Goal: Task Accomplishment & Management: Complete application form

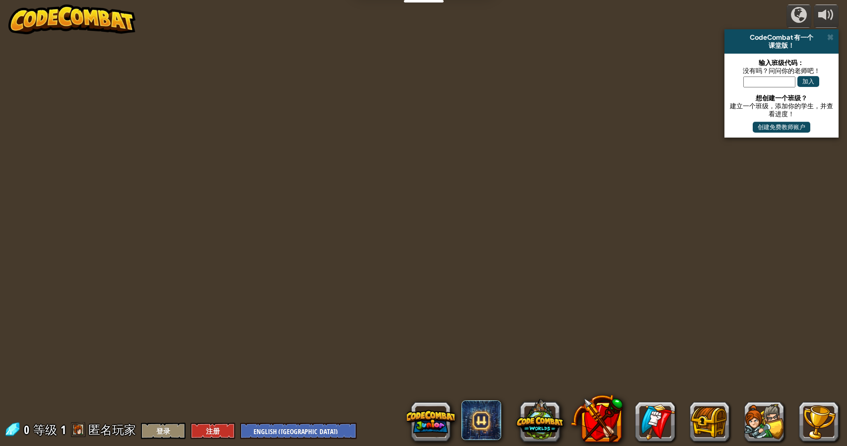
select select "zh-[PERSON_NAME]"
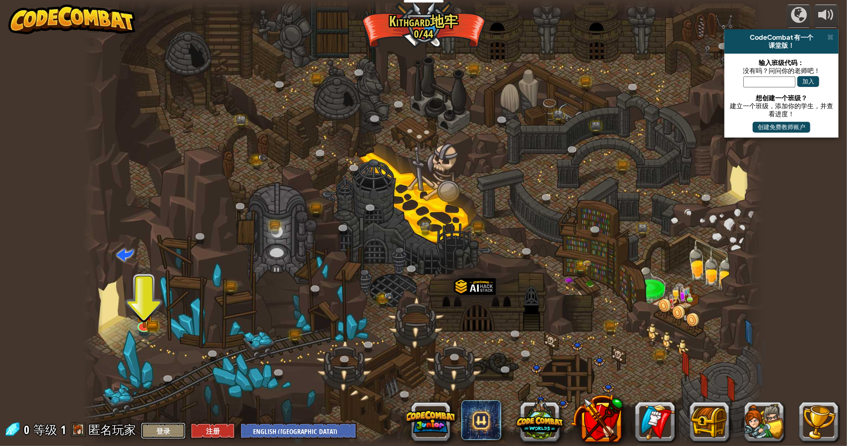
click at [166, 431] on button "登录" at bounding box center [163, 430] width 45 height 16
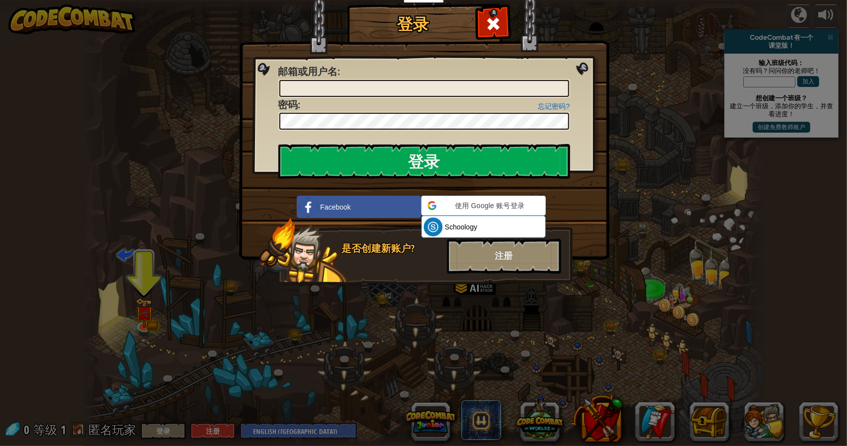
click at [202, 431] on div "登录 未知错误 邮箱或用户名 : 忘记密码? 密码 : 登录 正在登录 Facebook 使用 Google 账号登录 使用 Google 账号登录。在新标签…" at bounding box center [423, 223] width 847 height 446
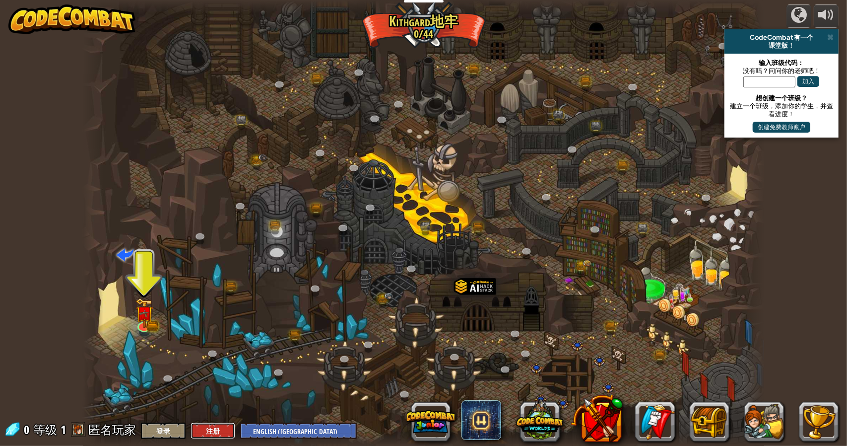
click at [204, 431] on button "注册" at bounding box center [213, 430] width 45 height 16
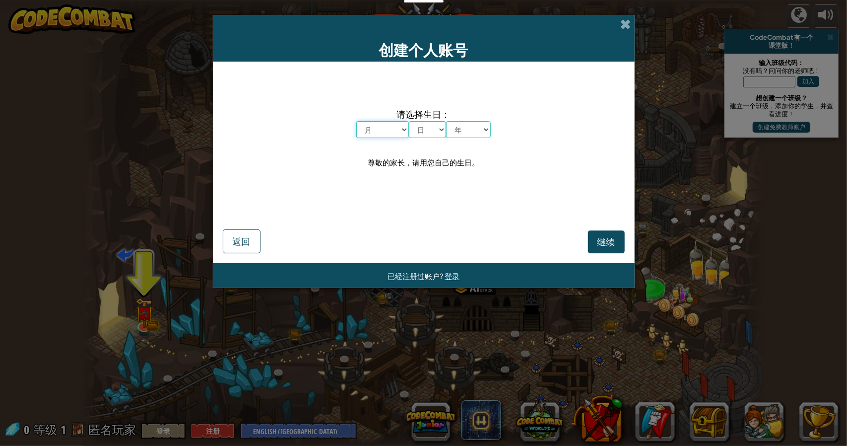
click at [379, 137] on select "月 一月 二月 三月 四月 五月 六月 七月 八月 九月 十月 十一月 十二月" at bounding box center [382, 129] width 53 height 17
select select "5"
click at [356, 121] on select "月 一月 二月 三月 四月 五月 六月 七月 八月 九月 十月 十一月 十二月" at bounding box center [382, 129] width 53 height 17
click at [432, 131] on select "日 1 2 3 4 5 6 7 8 9 10 11 12 13 14 15 16 17 18 19 20 21 22 23 24 25 26 27 28 29…" at bounding box center [427, 129] width 37 height 17
select select "19"
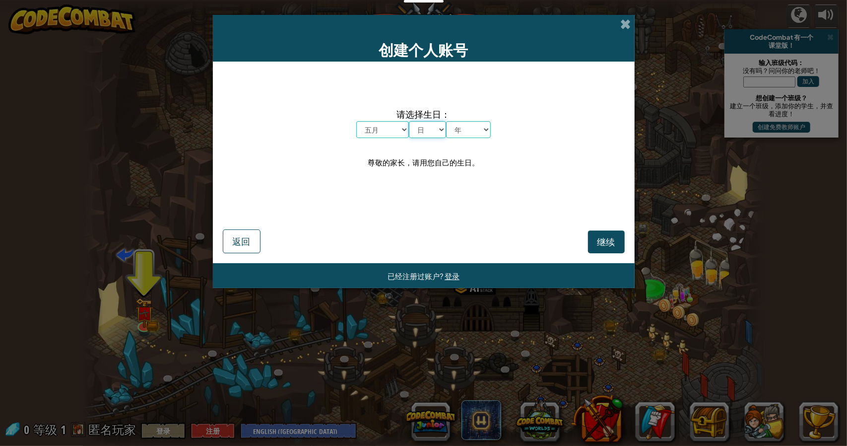
click at [409, 121] on select "日 1 2 3 4 5 6 7 8 9 10 11 12 13 14 15 16 17 18 19 20 21 22 23 24 25 26 27 28 29…" at bounding box center [427, 129] width 37 height 17
click at [464, 132] on select "年 2025 2024 2023 2022 2021 2020 2019 2018 2017 2016 2015 2014 2013 2012 2011 20…" at bounding box center [468, 129] width 45 height 17
select select "2006"
click at [446, 121] on select "年 2025 2024 2023 2022 2021 2020 2019 2018 2017 2016 2015 2014 2013 2012 2011 20…" at bounding box center [468, 129] width 45 height 17
click at [600, 244] on span "继续" at bounding box center [607, 241] width 18 height 11
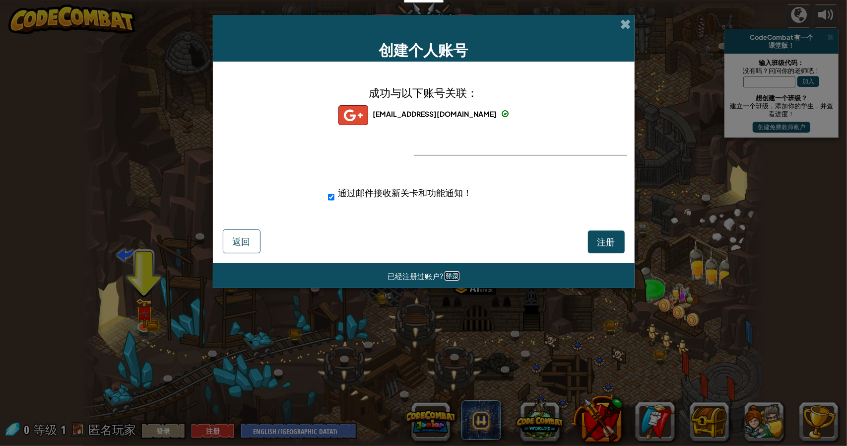
click at [448, 275] on span "登录" at bounding box center [452, 275] width 15 height 9
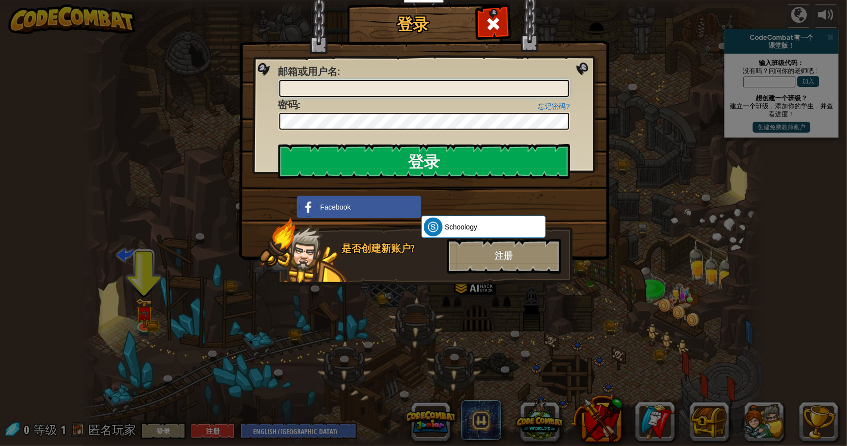
click at [305, 90] on input "邮箱或用户名 :" at bounding box center [424, 88] width 290 height 17
click at [324, 90] on input "邮箱或用户名 :" at bounding box center [424, 88] width 290 height 17
click at [367, 264] on div "是否创建新账户? 注册" at bounding box center [416, 251] width 314 height 69
click at [500, 268] on div "注册" at bounding box center [504, 256] width 114 height 35
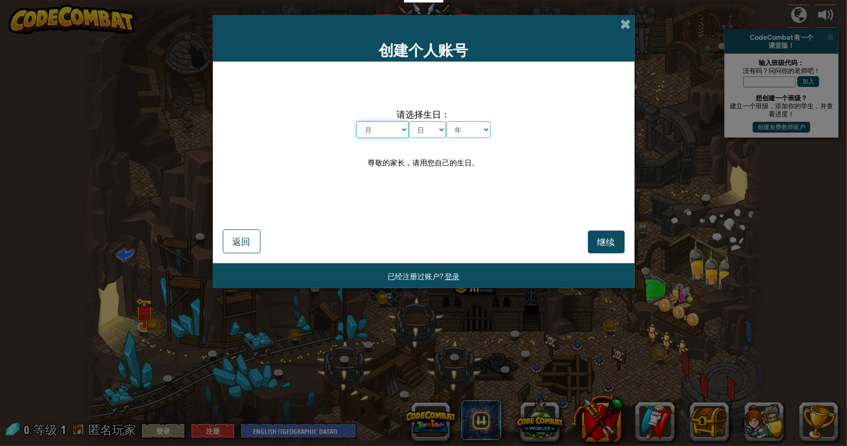
click at [386, 132] on select "月 一月 二月 三月 四月 五月 六月 七月 八月 九月 十月 十一月 十二月" at bounding box center [382, 129] width 53 height 17
select select "5"
click at [356, 121] on select "月 一月 二月 三月 四月 五月 六月 七月 八月 九月 十月 十一月 十二月" at bounding box center [382, 129] width 53 height 17
click at [423, 134] on select "日 1 2 3 4 5 6 7 8 9 10 11 12 13 14 15 16 17 18 19 20 21 22 23 24 25 26 27 28 29…" at bounding box center [427, 129] width 37 height 17
select select "19"
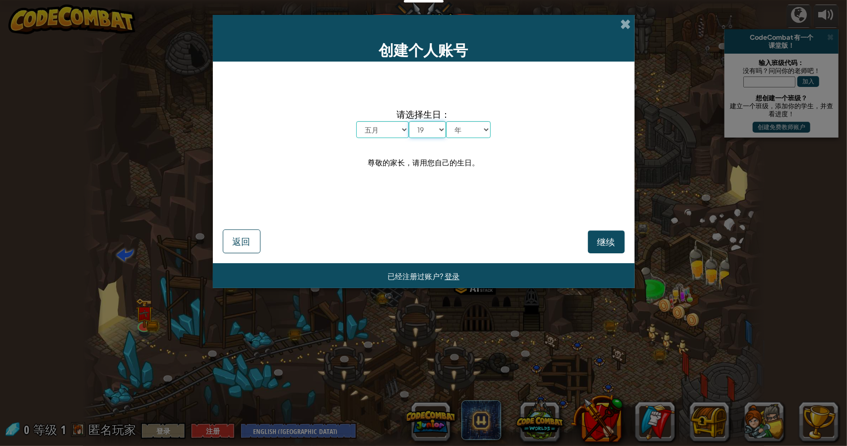
click at [409, 121] on select "日 1 2 3 4 5 6 7 8 9 10 11 12 13 14 15 16 17 18 19 20 21 22 23 24 25 26 27 28 29…" at bounding box center [427, 129] width 37 height 17
click at [467, 151] on div "请选择生日： 月 一月 二月 三月 四月 五月 六月 七月 八月 九月 十月 十一月 十二月 日 1 2 3 4 5 6 7 8 9 10 11 12 13 …" at bounding box center [424, 137] width 402 height 133
click at [475, 134] on select "年 2025 2024 2023 2022 2021 2020 2019 2018 2017 2016 2015 2014 2013 2012 2011 20…" at bounding box center [468, 129] width 45 height 17
select select "2006"
click at [446, 121] on select "年 2025 2024 2023 2022 2021 2020 2019 2018 2017 2016 2015 2014 2013 2012 2011 20…" at bounding box center [468, 129] width 45 height 17
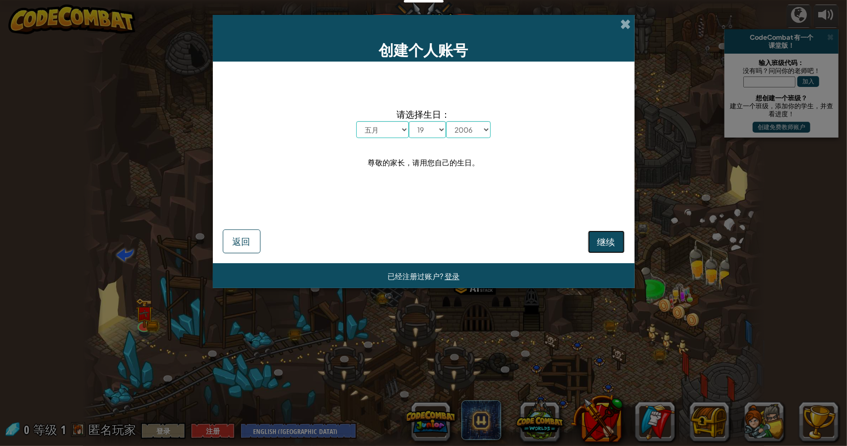
click at [603, 242] on span "继续" at bounding box center [607, 241] width 18 height 11
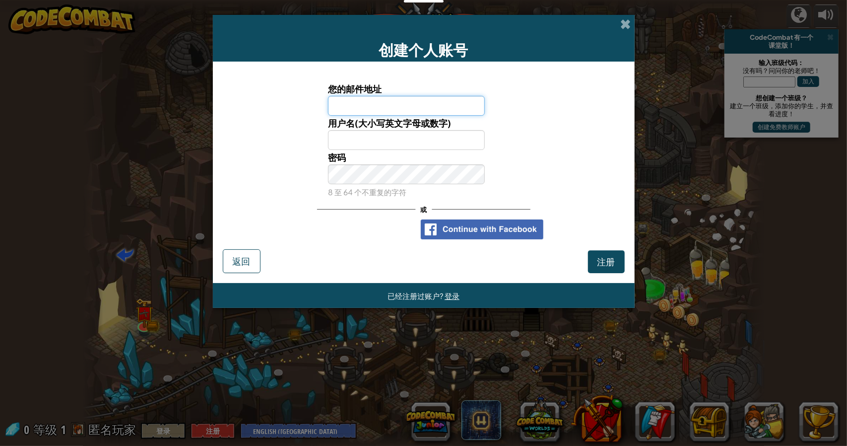
click at [380, 106] on input "您的邮件地址" at bounding box center [406, 106] width 157 height 20
click at [353, 110] on input "您的邮件地址" at bounding box center [406, 106] width 157 height 20
type input "yuboliu0519@gmail.com"
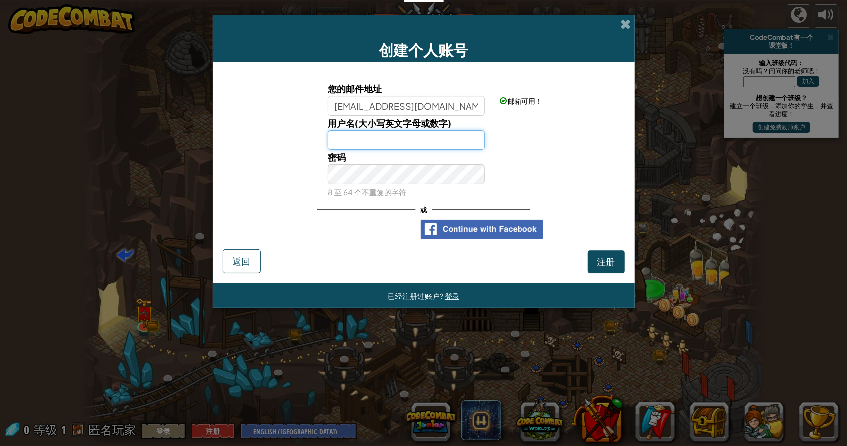
click at [412, 146] on input "用户名(大小写英文字母或数字)" at bounding box center [406, 140] width 157 height 20
click at [421, 147] on input "yubo" at bounding box center [406, 140] width 157 height 20
type input "y"
type input "xunguan"
click at [603, 265] on span "注册" at bounding box center [607, 261] width 18 height 11
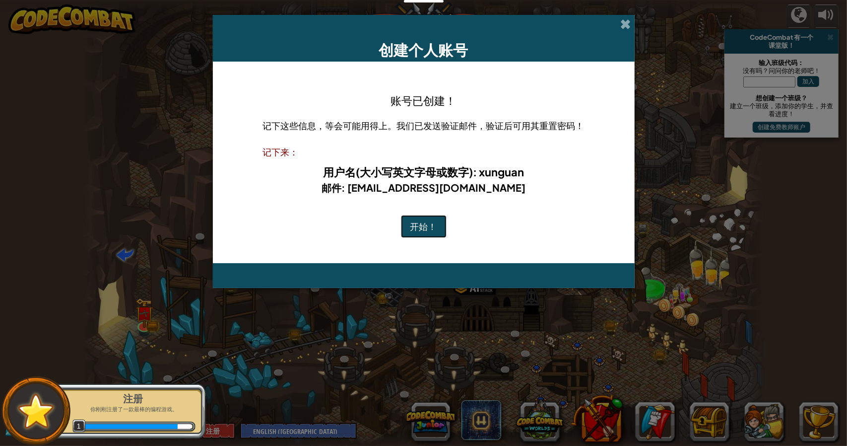
click at [420, 228] on button "开始！" at bounding box center [424, 226] width 46 height 23
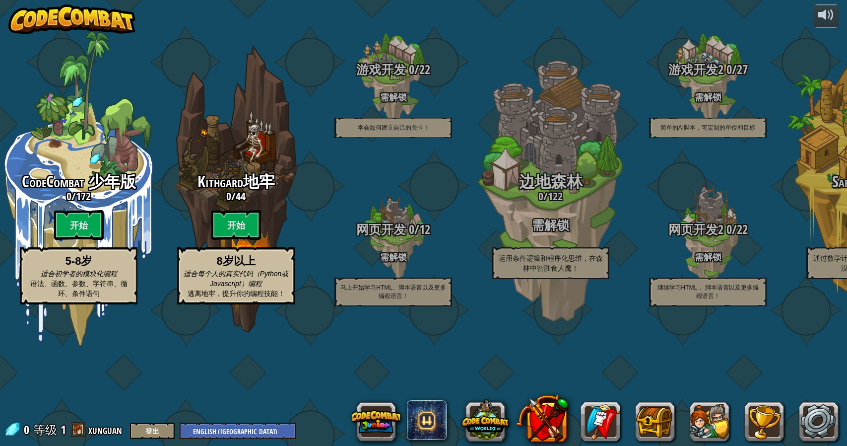
select select "zh-[PERSON_NAME]"
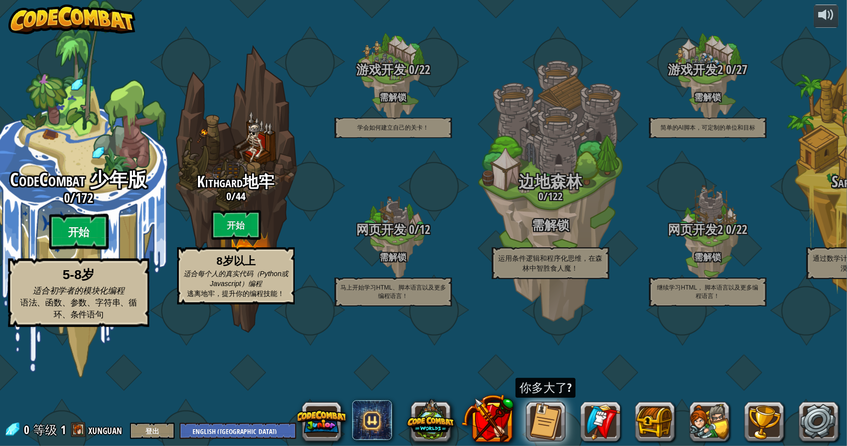
click at [93, 250] on btn "开始" at bounding box center [79, 232] width 60 height 36
select select "zh-[PERSON_NAME]"
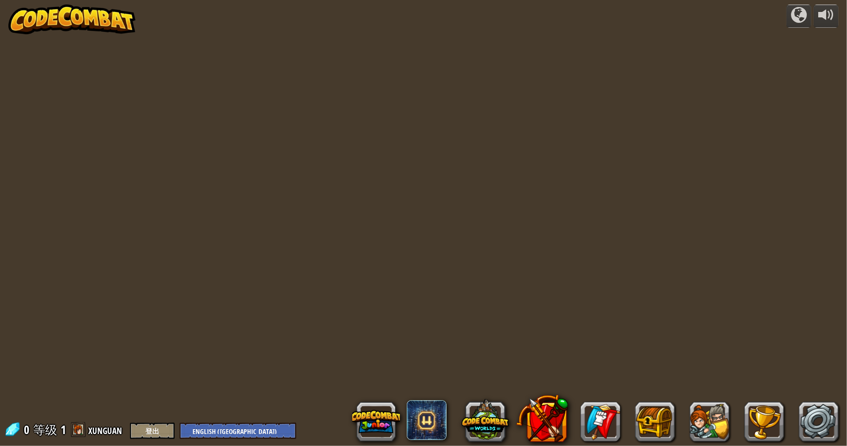
select select "zh-[PERSON_NAME]"
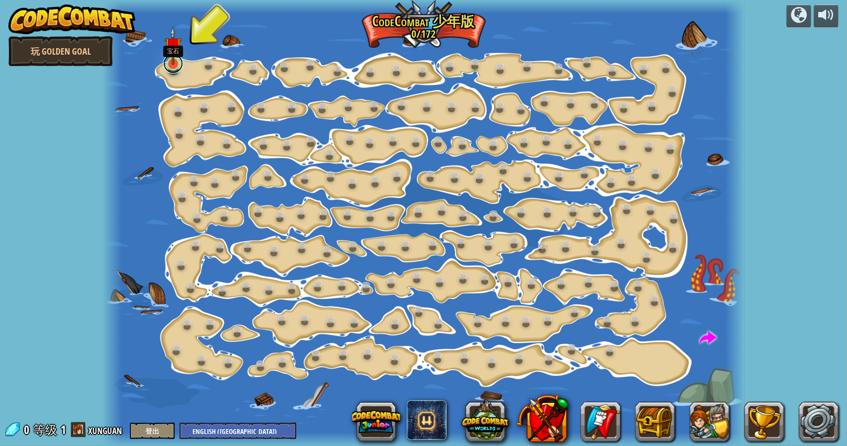
click at [179, 67] on link at bounding box center [173, 64] width 20 height 20
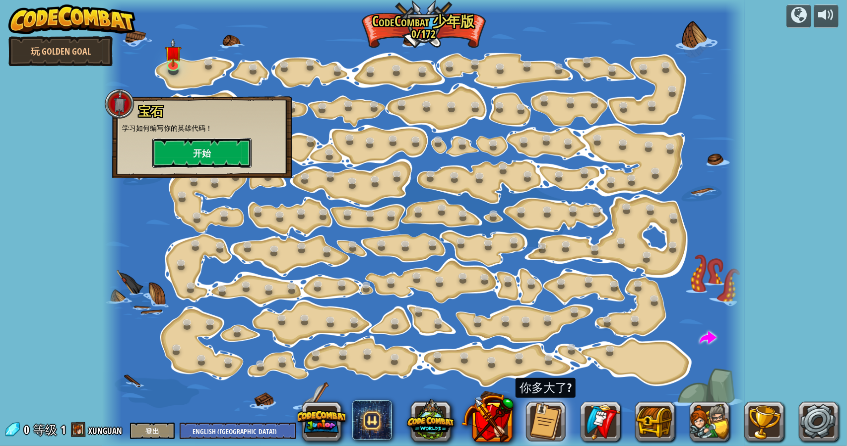
click at [223, 155] on button "开始" at bounding box center [201, 153] width 99 height 30
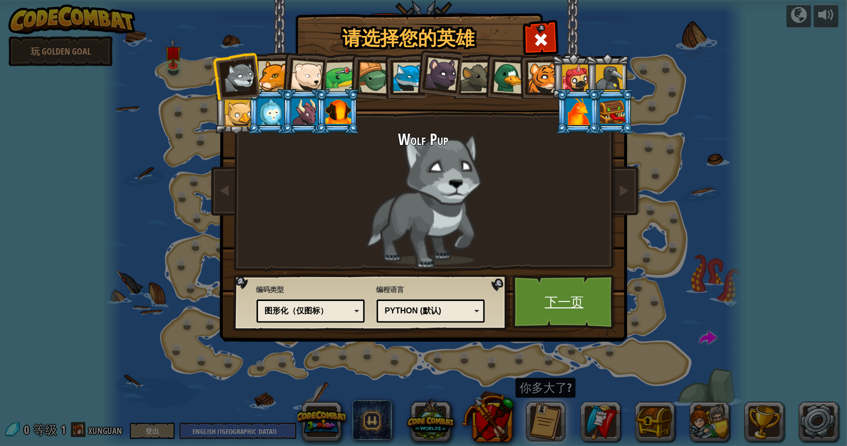
click at [563, 304] on link "下一页" at bounding box center [565, 301] width 104 height 55
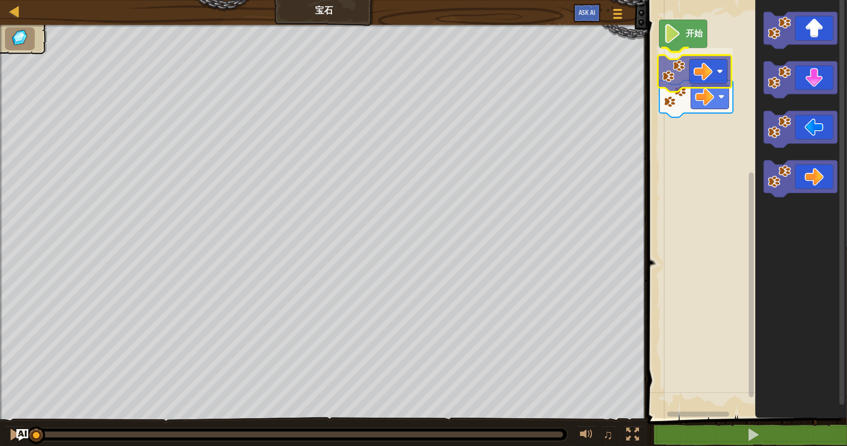
click at [707, 66] on div "开始" at bounding box center [746, 206] width 203 height 423
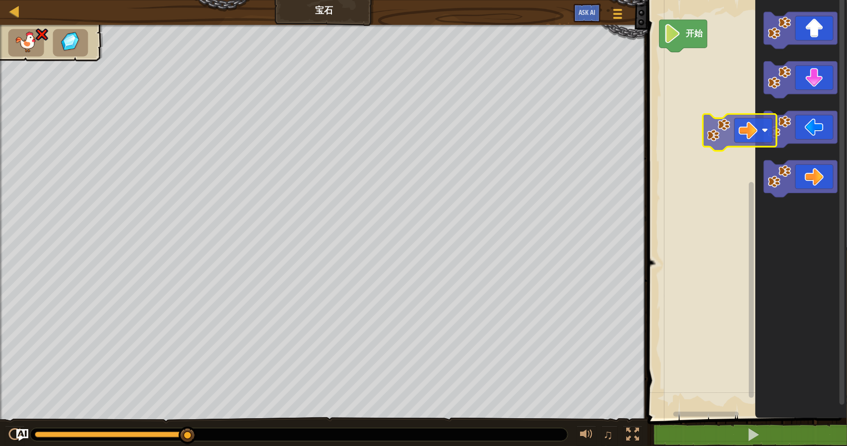
click at [703, 91] on div "开始" at bounding box center [746, 206] width 203 height 423
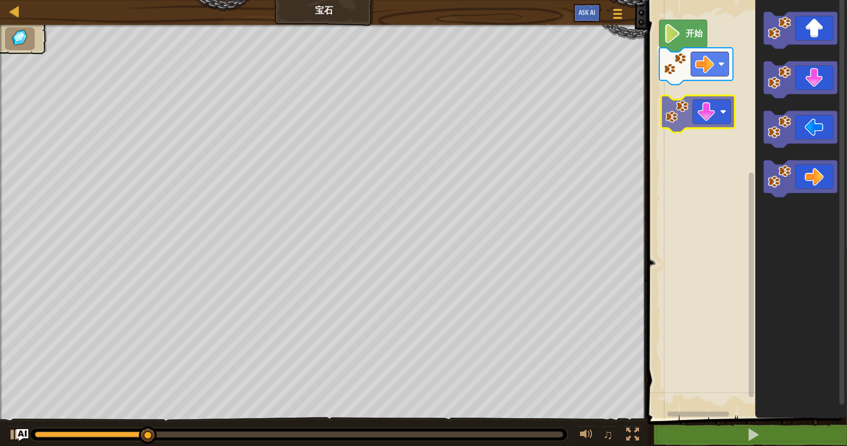
click at [670, 116] on div "开始" at bounding box center [746, 206] width 203 height 423
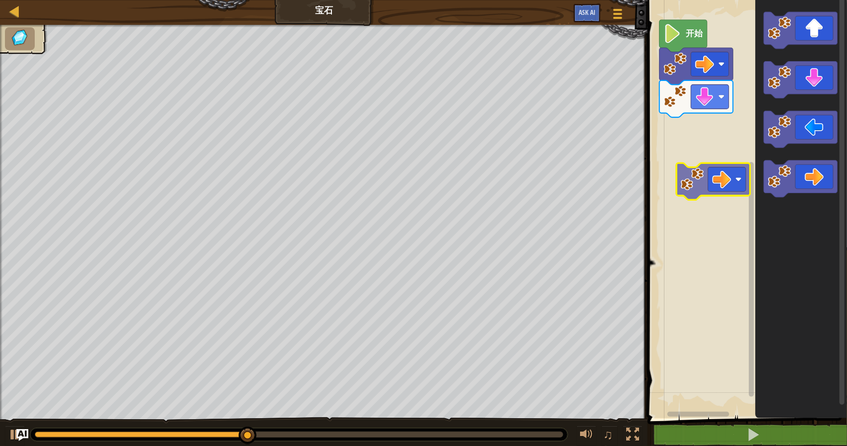
click at [715, 129] on div "开始" at bounding box center [746, 206] width 203 height 423
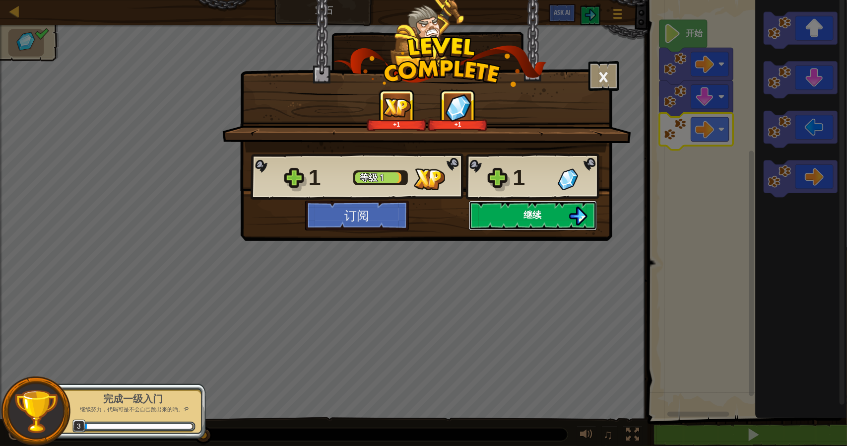
click at [510, 216] on button "继续" at bounding box center [533, 216] width 128 height 30
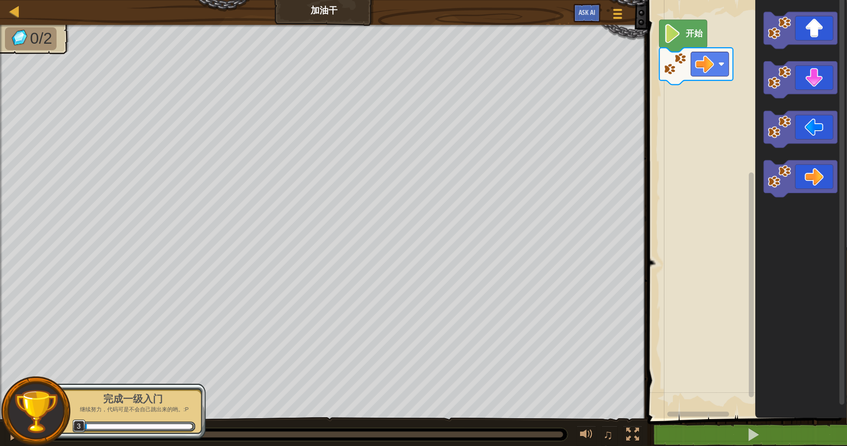
click at [7, 13] on div "地图 加油干 游戏菜单 Ask AI" at bounding box center [324, 12] width 648 height 25
click at [15, 14] on div at bounding box center [15, 11] width 12 height 12
select select "zh-[PERSON_NAME]"
